Goal: Task Accomplishment & Management: Use online tool/utility

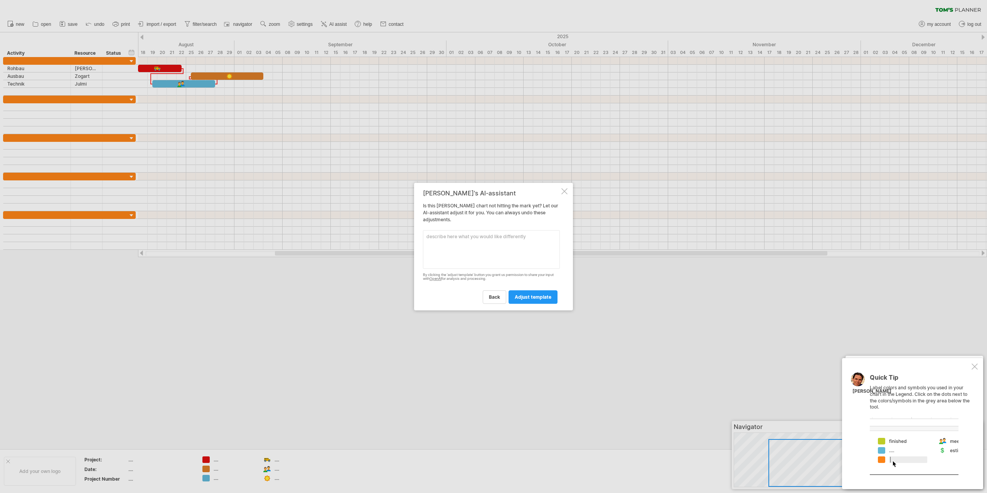
click at [564, 191] on div at bounding box center [564, 191] width 6 height 6
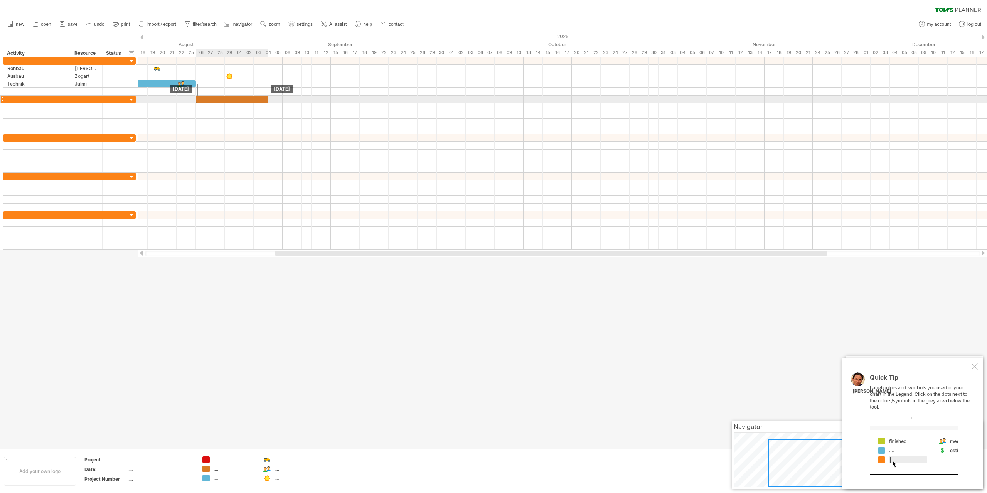
drag, startPoint x: 219, startPoint y: 76, endPoint x: 224, endPoint y: 99, distance: 22.9
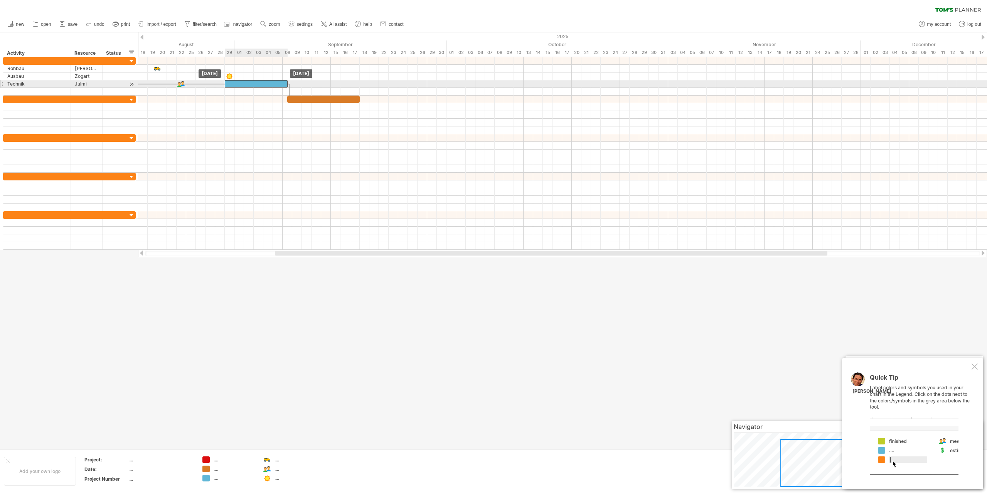
drag, startPoint x: 160, startPoint y: 82, endPoint x: 250, endPoint y: 83, distance: 89.8
click at [250, 83] on div at bounding box center [256, 83] width 63 height 7
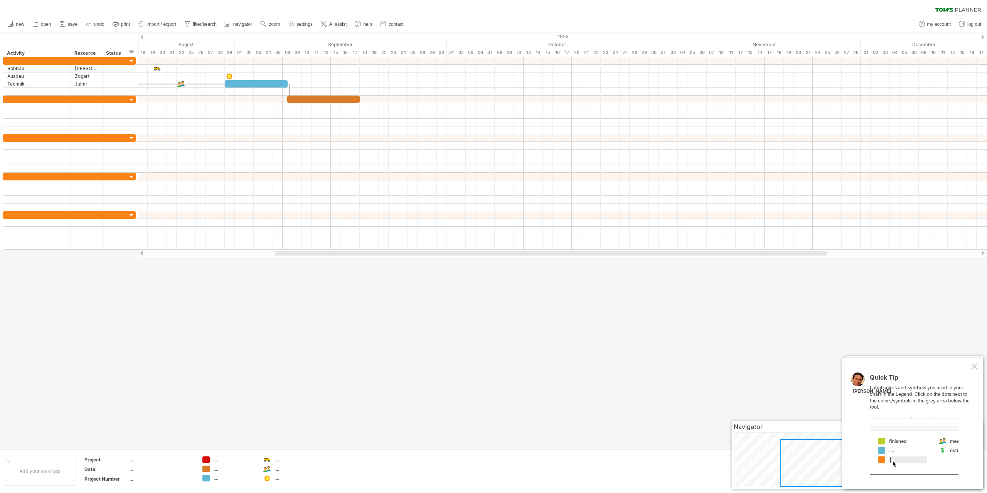
click at [142, 38] on div at bounding box center [141, 37] width 3 height 5
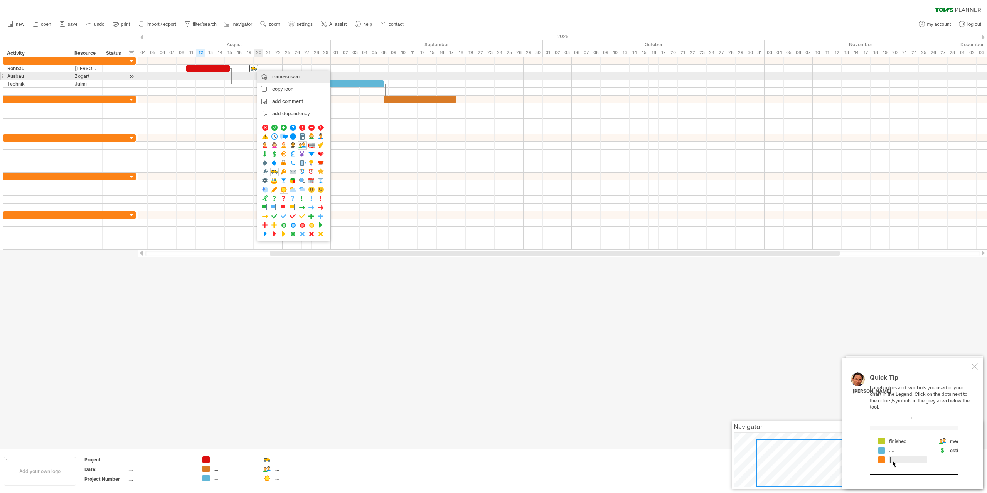
click at [284, 76] on span "remove icon" at bounding box center [285, 77] width 27 height 6
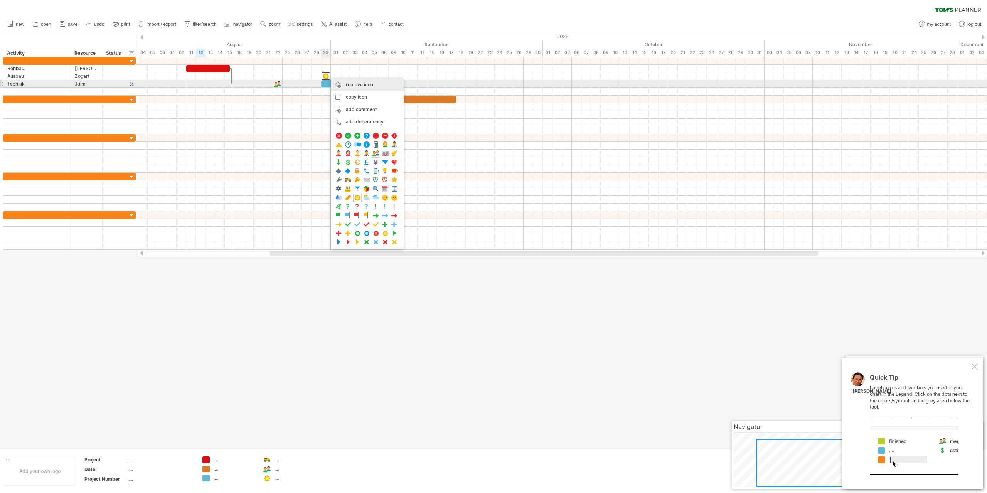
click at [342, 85] on div "remove icon remove selected items" at bounding box center [367, 85] width 73 height 12
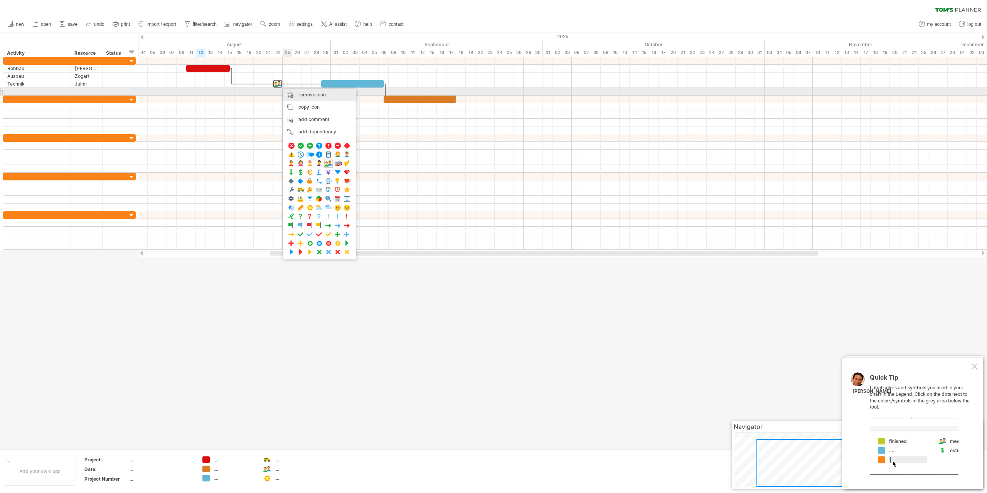
click at [301, 94] on span "remove icon" at bounding box center [311, 95] width 27 height 6
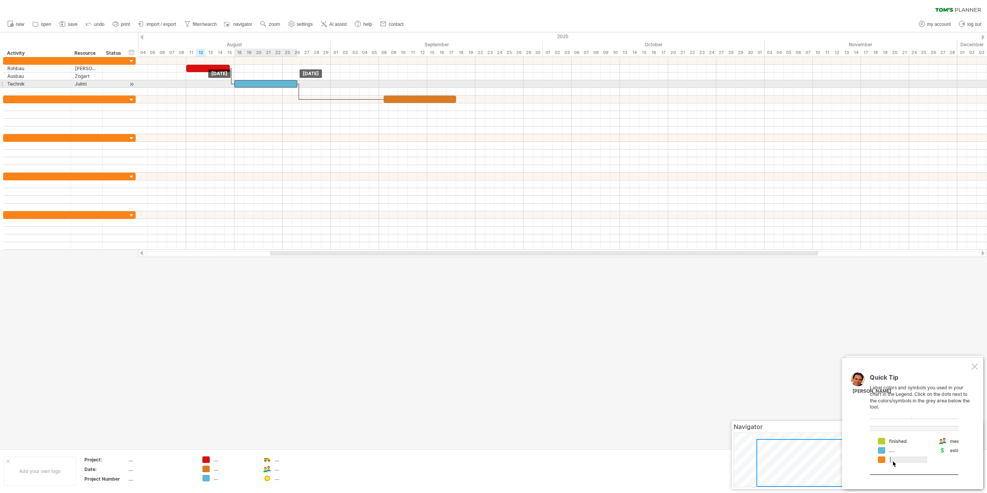
drag, startPoint x: 334, startPoint y: 83, endPoint x: 248, endPoint y: 84, distance: 85.6
click at [248, 84] on div at bounding box center [265, 83] width 63 height 7
click at [232, 79] on div at bounding box center [231, 76] width 2 height 16
click at [232, 76] on div at bounding box center [231, 76] width 2 height 16
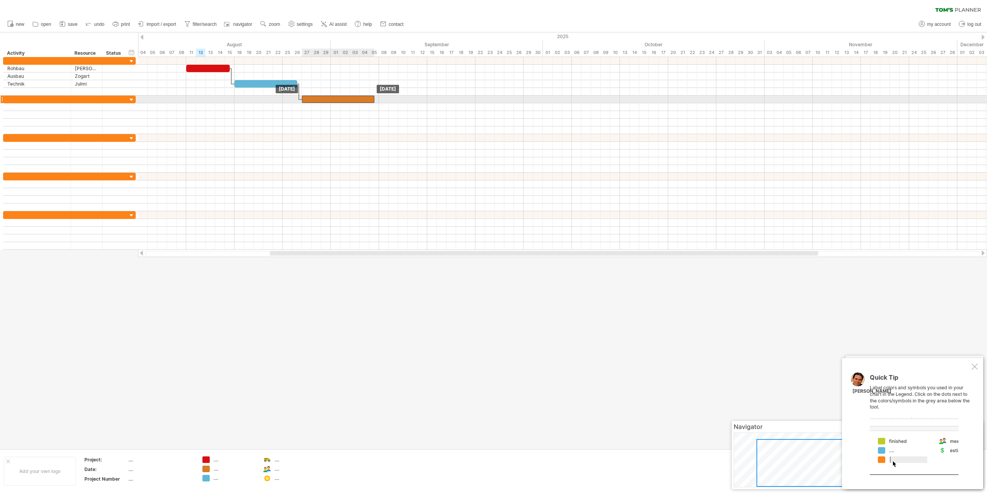
drag, startPoint x: 389, startPoint y: 98, endPoint x: 307, endPoint y: 99, distance: 82.2
click at [307, 99] on div at bounding box center [338, 99] width 72 height 7
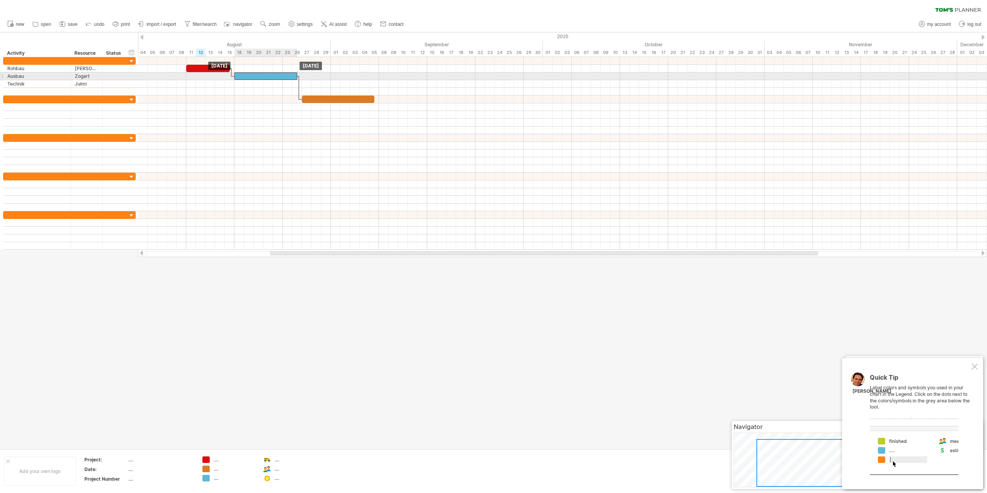
drag, startPoint x: 268, startPoint y: 83, endPoint x: 270, endPoint y: 76, distance: 6.7
drag, startPoint x: 323, startPoint y: 98, endPoint x: 324, endPoint y: 79, distance: 18.5
drag, startPoint x: 271, startPoint y: 76, endPoint x: 272, endPoint y: 80, distance: 4.3
drag, startPoint x: 321, startPoint y: 82, endPoint x: 322, endPoint y: 73, distance: 8.9
click at [316, 75] on div at bounding box center [338, 75] width 72 height 7
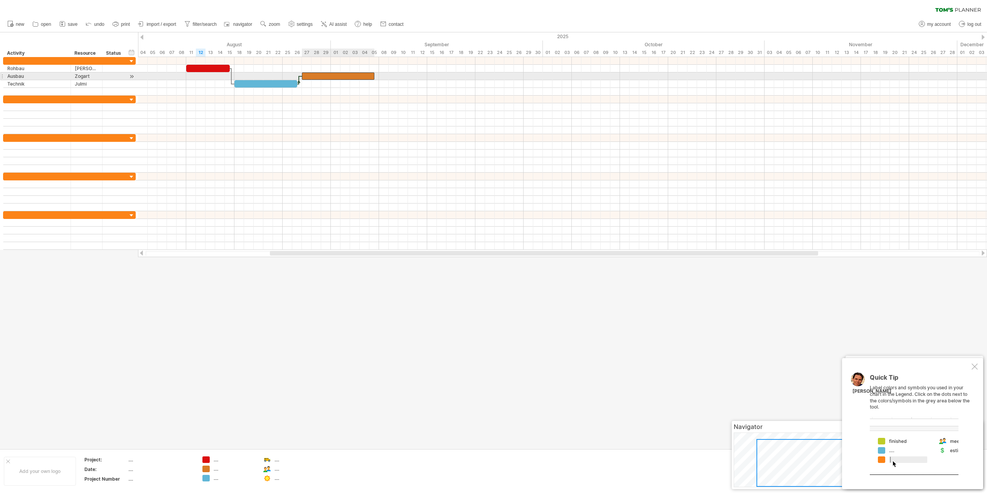
click at [316, 75] on div at bounding box center [338, 75] width 72 height 7
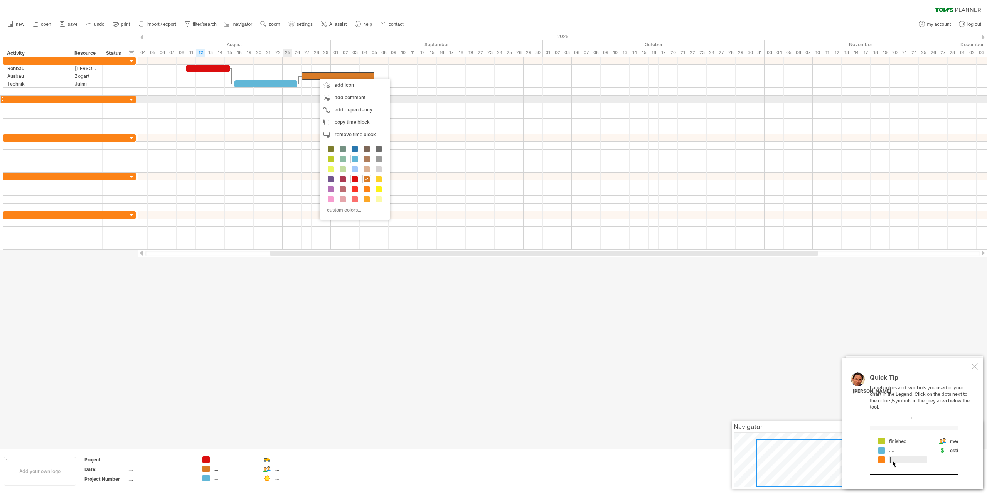
click at [288, 98] on div at bounding box center [562, 100] width 849 height 8
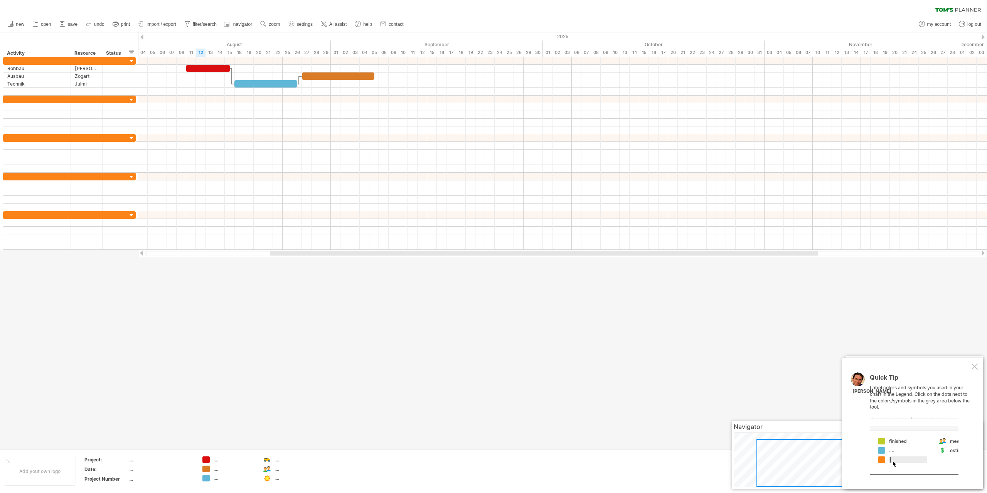
click at [306, 23] on span "settings" at bounding box center [305, 24] width 16 height 5
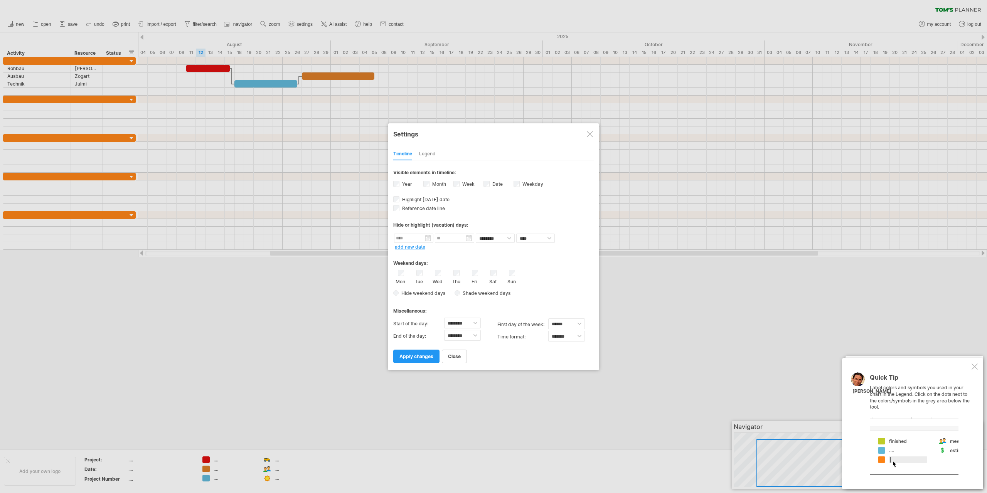
click at [421, 154] on div "Legend" at bounding box center [427, 154] width 17 height 12
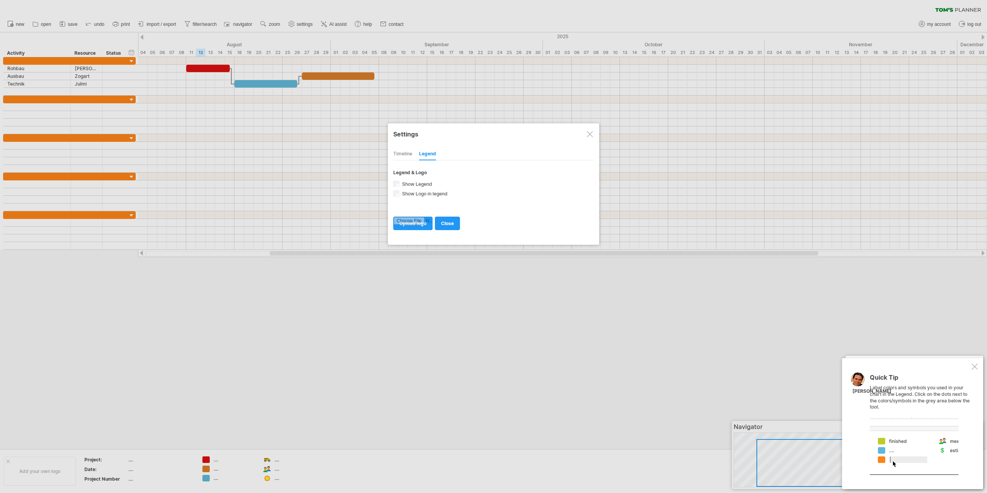
click at [406, 153] on div "Timeline" at bounding box center [402, 154] width 19 height 12
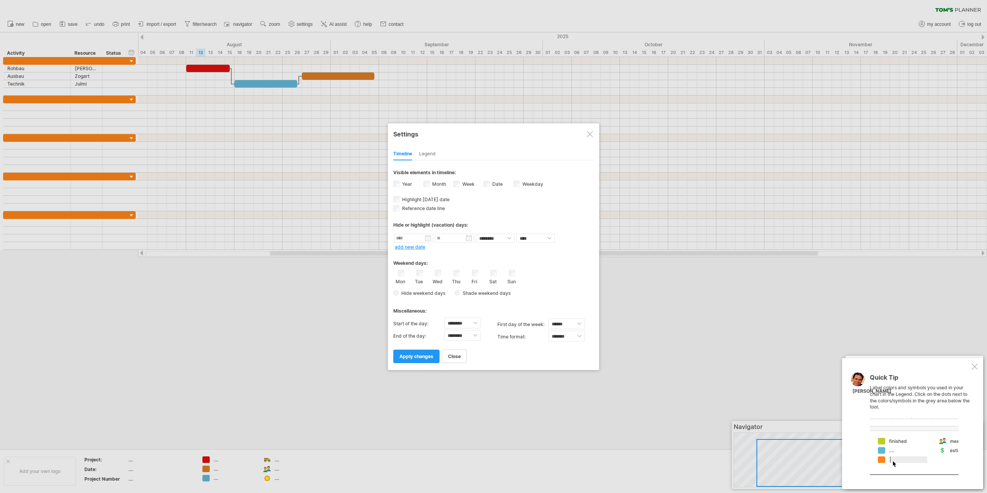
click at [254, 85] on div at bounding box center [493, 246] width 987 height 493
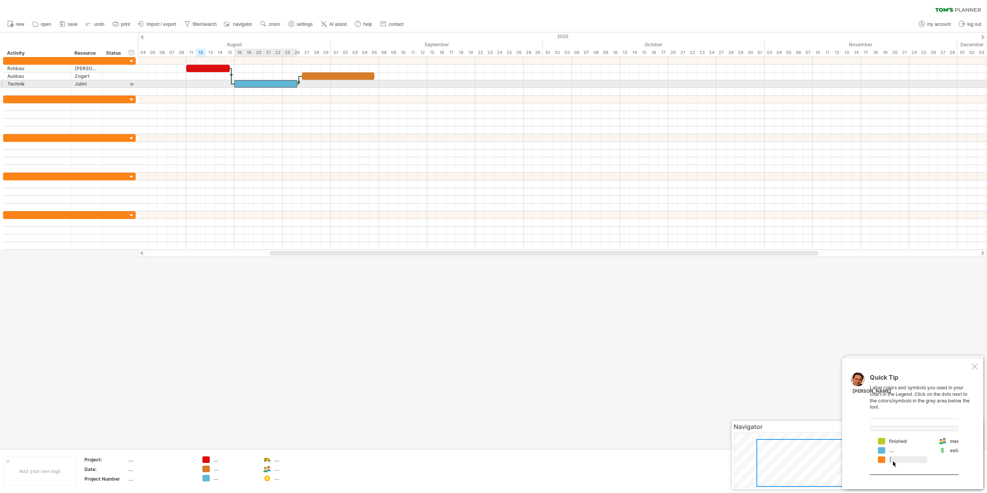
click at [250, 82] on div at bounding box center [265, 83] width 63 height 7
click at [272, 83] on div "****" at bounding box center [265, 83] width 63 height 7
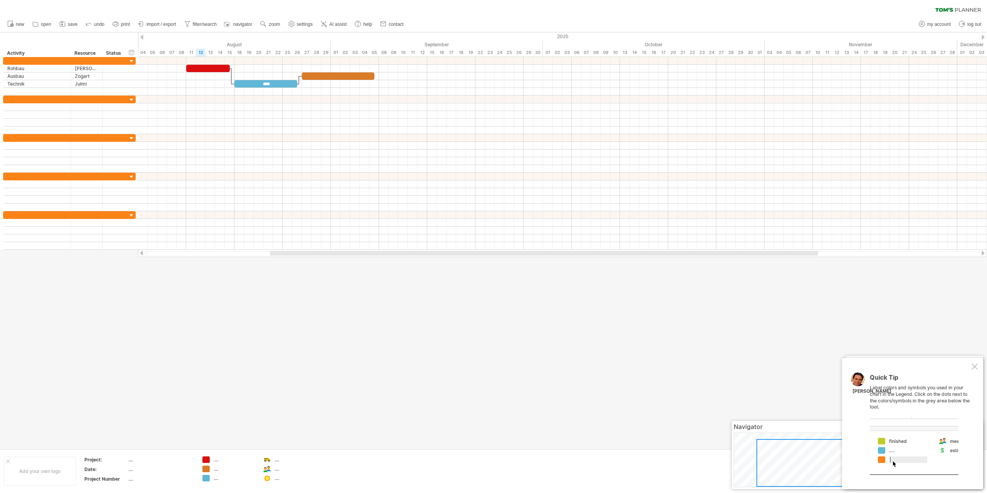
click at [195, 20] on link "filter/search" at bounding box center [200, 24] width 37 height 10
type input "**********"
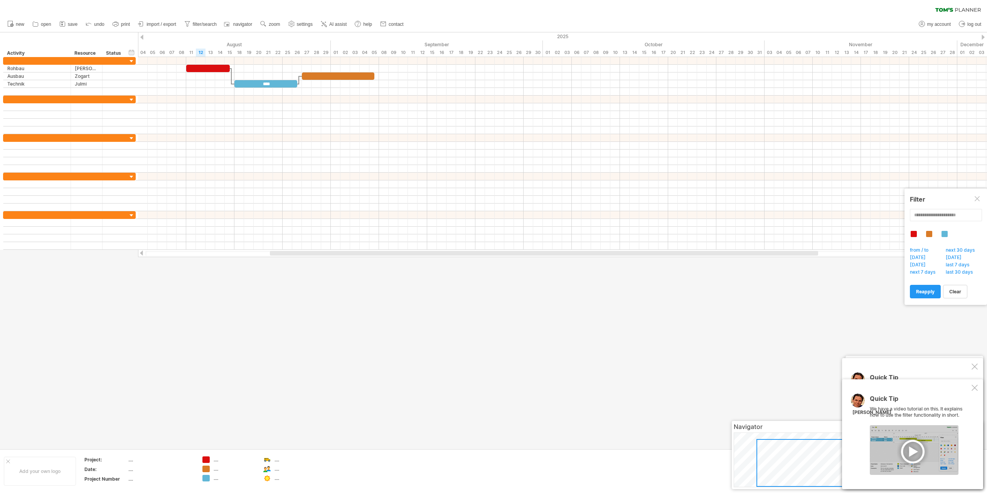
click at [917, 452] on div at bounding box center [914, 450] width 89 height 50
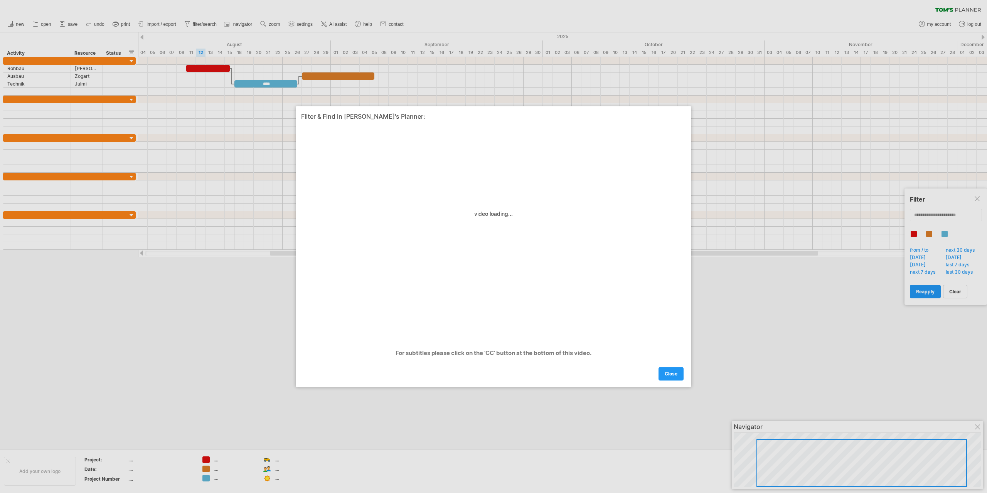
click at [668, 367] on link "close" at bounding box center [671, 373] width 25 height 13
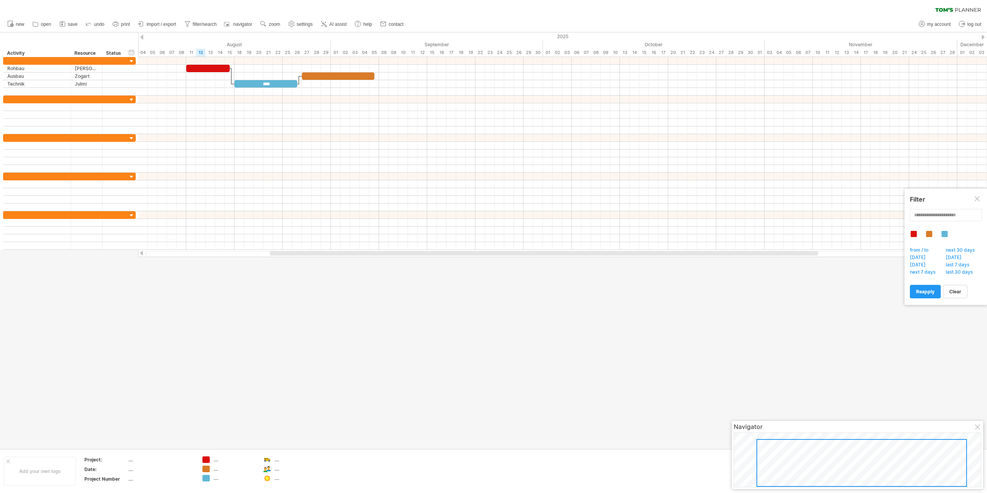
click at [245, 24] on span "navigator" at bounding box center [242, 24] width 19 height 5
click at [201, 24] on span "filter/search" at bounding box center [205, 24] width 24 height 5
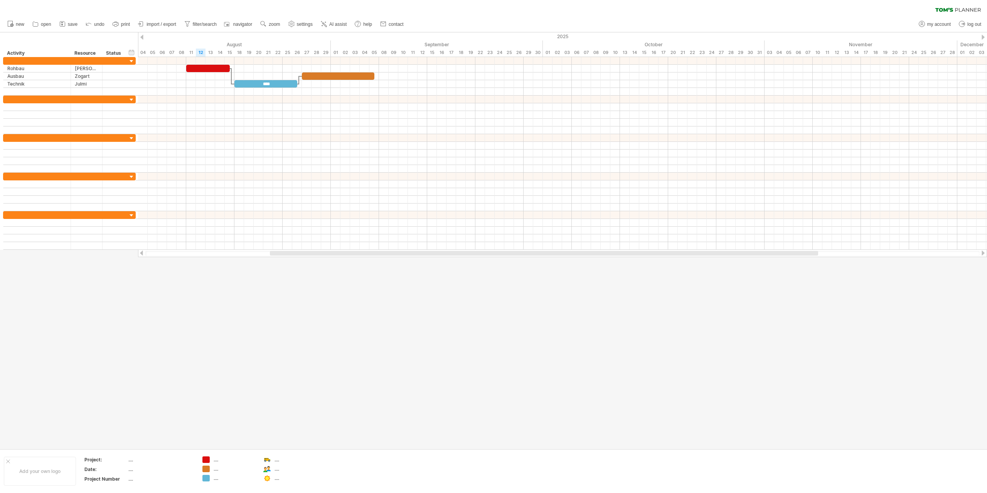
click at [199, 24] on span "filter/search" at bounding box center [205, 24] width 24 height 5
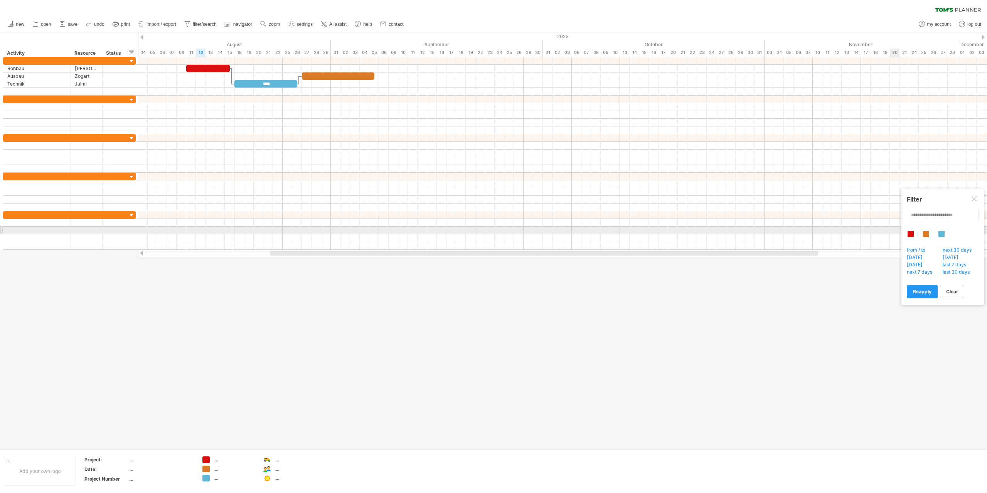
click at [925, 233] on div at bounding box center [926, 234] width 6 height 6
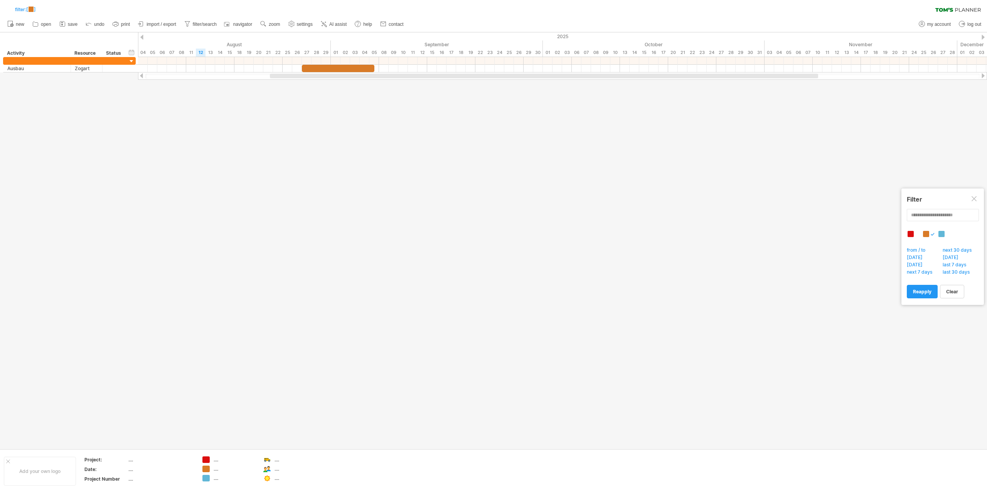
click at [925, 233] on div at bounding box center [926, 234] width 6 height 6
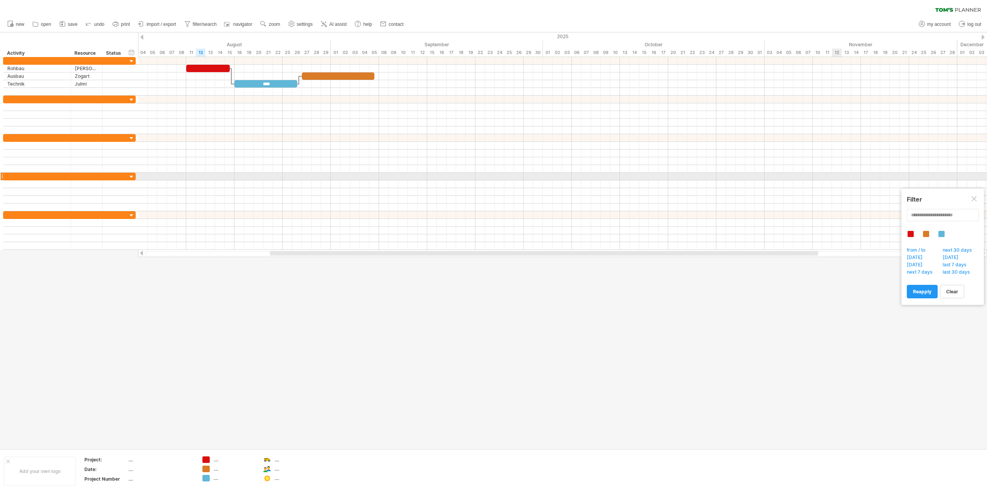
click at [837, 179] on div at bounding box center [562, 177] width 849 height 8
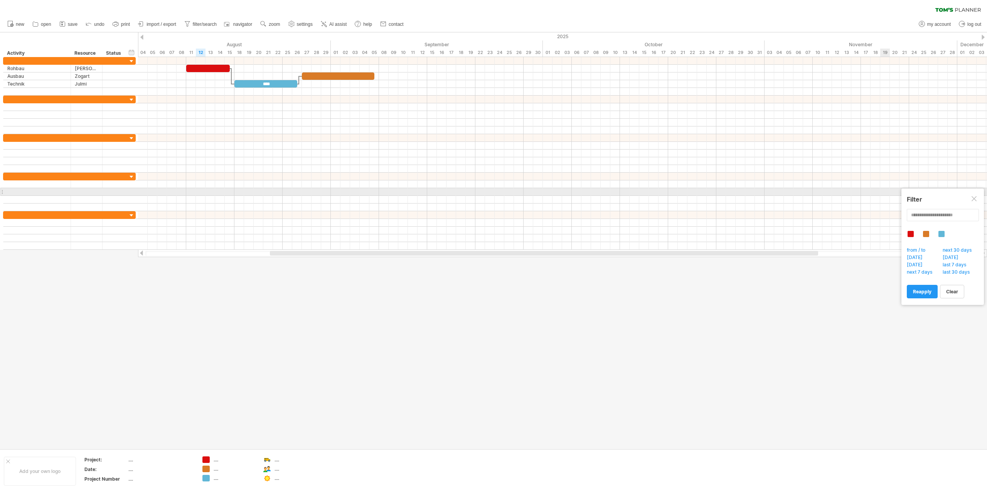
drag, startPoint x: 977, startPoint y: 195, endPoint x: 970, endPoint y: 195, distance: 7.0
click at [975, 195] on div "Filter" at bounding box center [943, 199] width 72 height 8
click at [973, 198] on div at bounding box center [973, 199] width 6 height 6
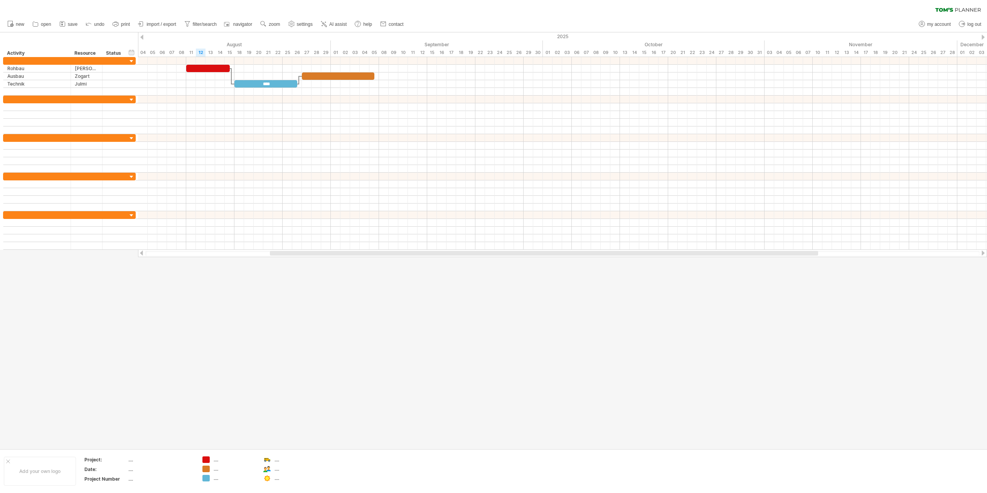
click at [120, 24] on link "print" at bounding box center [122, 24] width 22 height 10
